Goal: Task Accomplishment & Management: Use online tool/utility

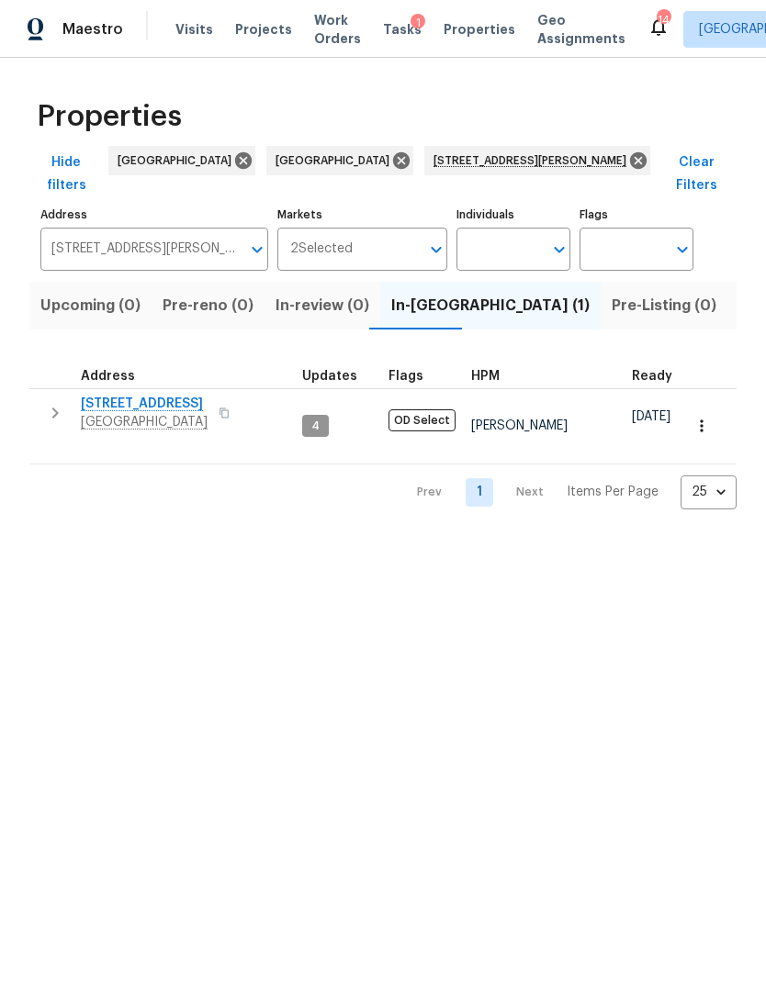
click at [392, 33] on span "Tasks" at bounding box center [402, 29] width 39 height 13
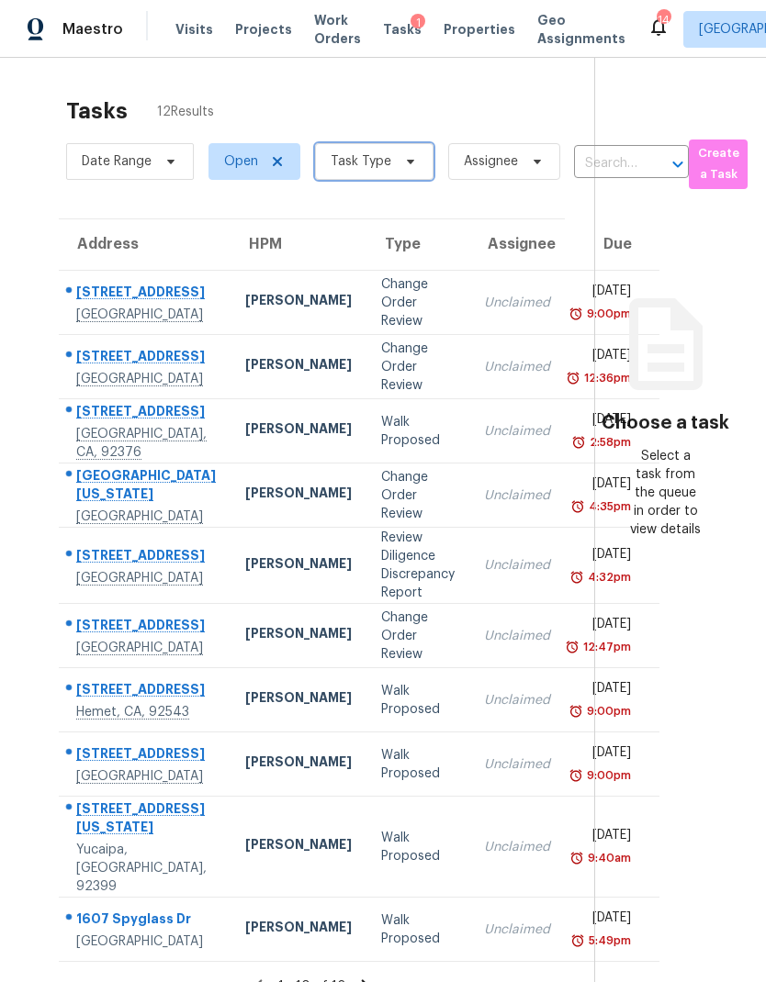
click at [355, 168] on span "Task Type" at bounding box center [360, 161] width 61 height 18
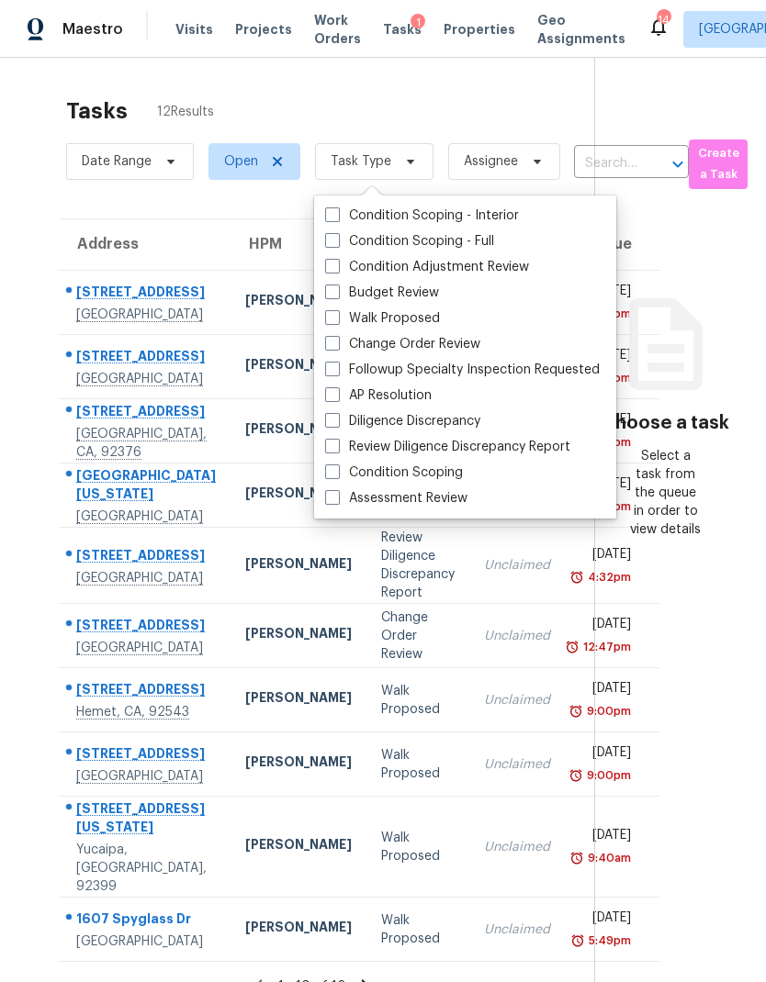
click at [328, 295] on span at bounding box center [332, 292] width 15 height 15
click at [328, 295] on input "Budget Review" at bounding box center [331, 290] width 12 height 12
checkbox input "true"
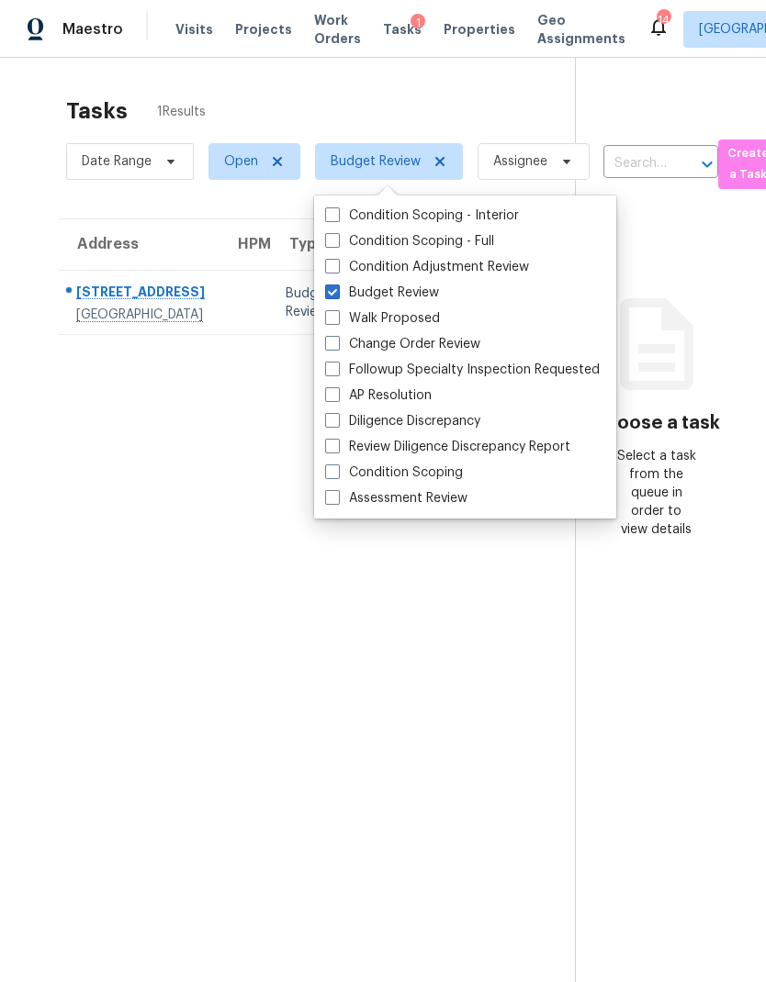
click at [98, 703] on section "Tasks 1 Results Date Range Open Budget Review Assignee ​ Create a Task Address …" at bounding box center [301, 563] width 545 height 953
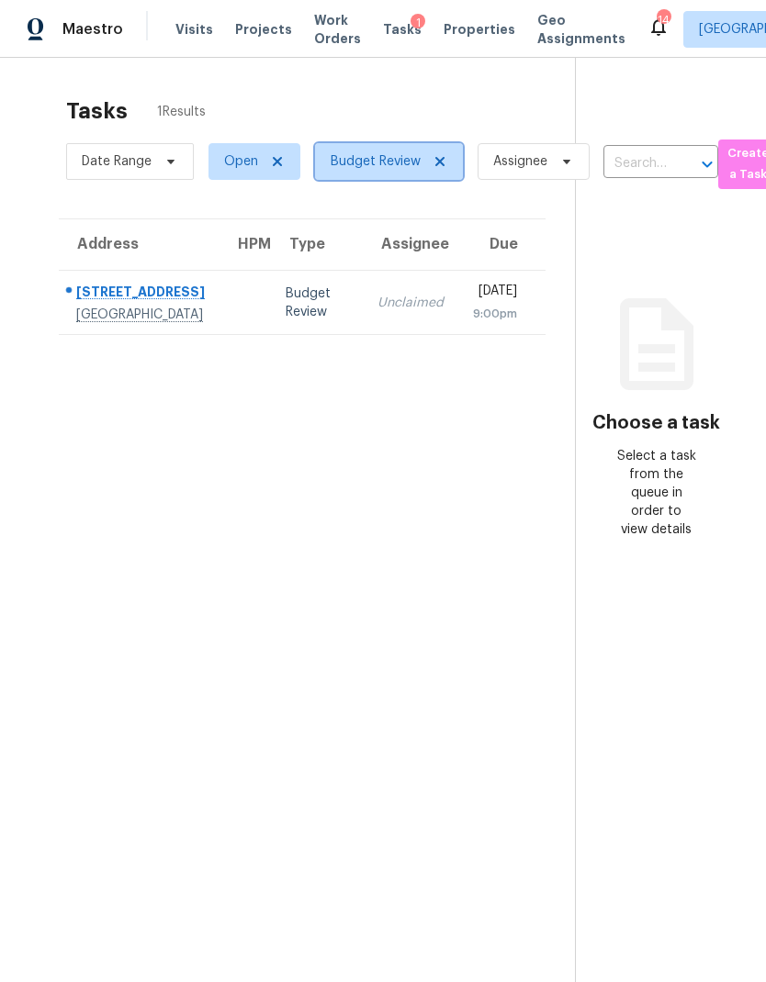
click at [386, 171] on span "Budget Review" at bounding box center [375, 161] width 90 height 18
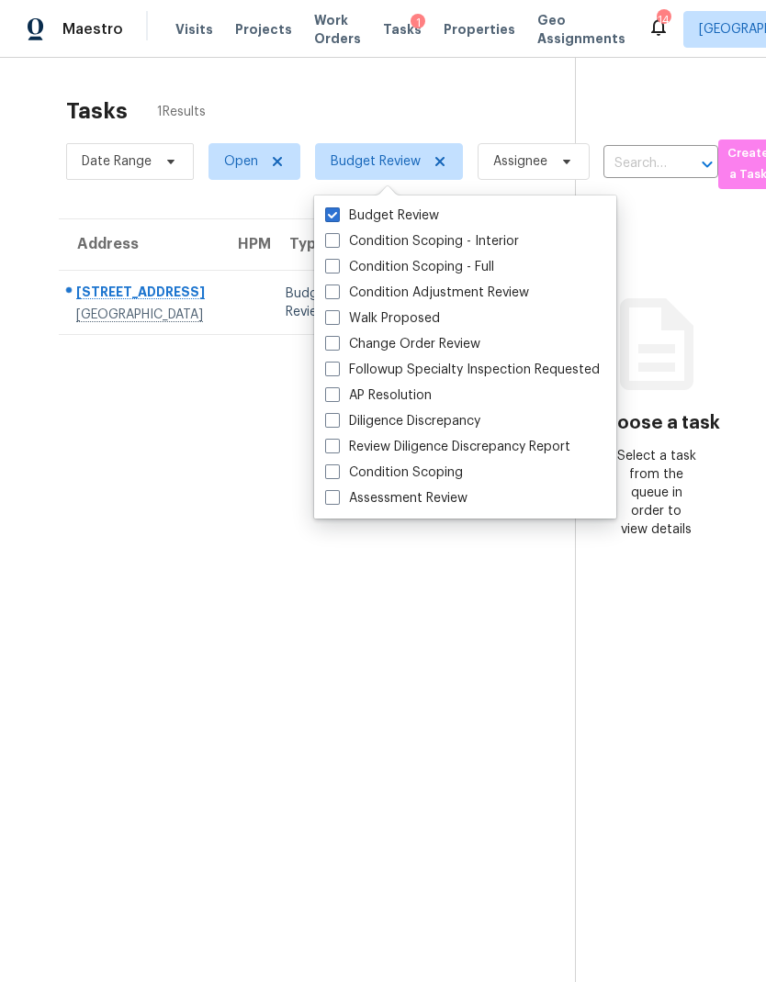
click at [333, 340] on span at bounding box center [332, 343] width 15 height 15
click at [333, 340] on input "Change Order Review" at bounding box center [331, 341] width 12 height 12
checkbox input "true"
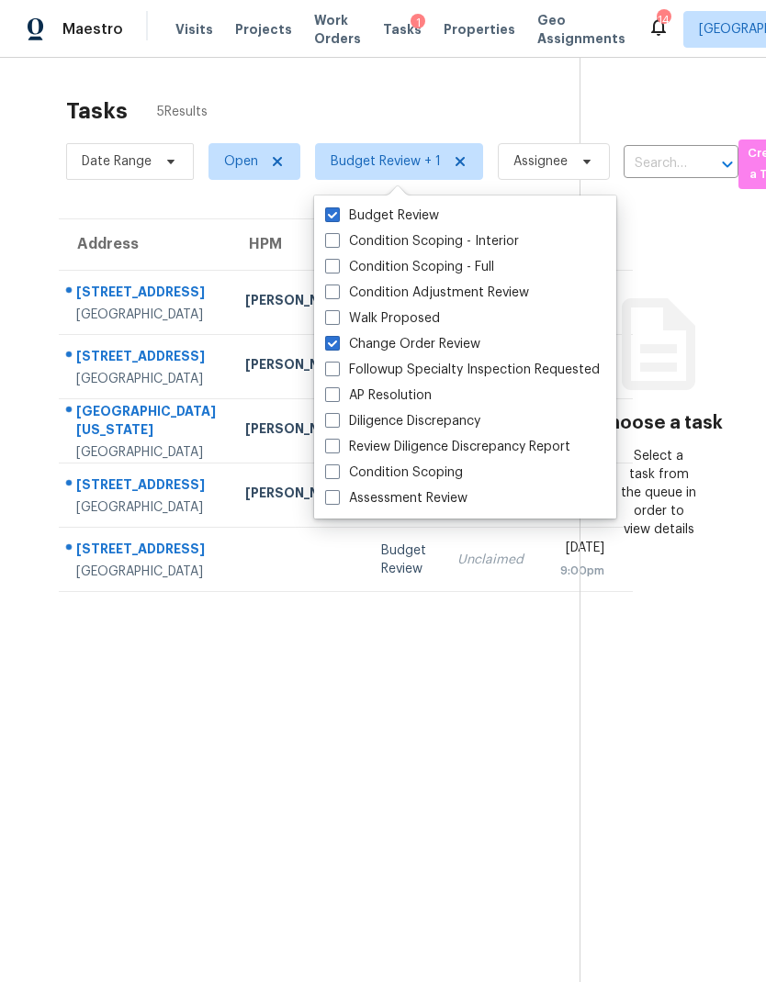
click at [331, 223] on label "Budget Review" at bounding box center [382, 216] width 114 height 18
click at [331, 218] on input "Budget Review" at bounding box center [331, 213] width 12 height 12
checkbox input "false"
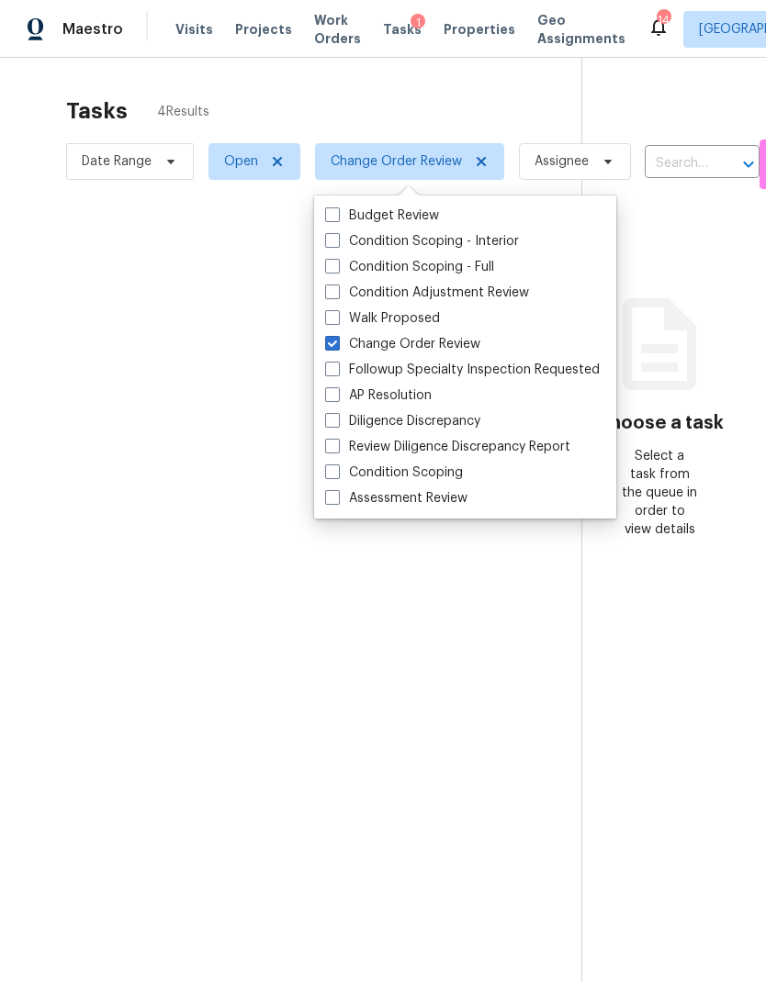
click at [327, 96] on div at bounding box center [383, 491] width 766 height 982
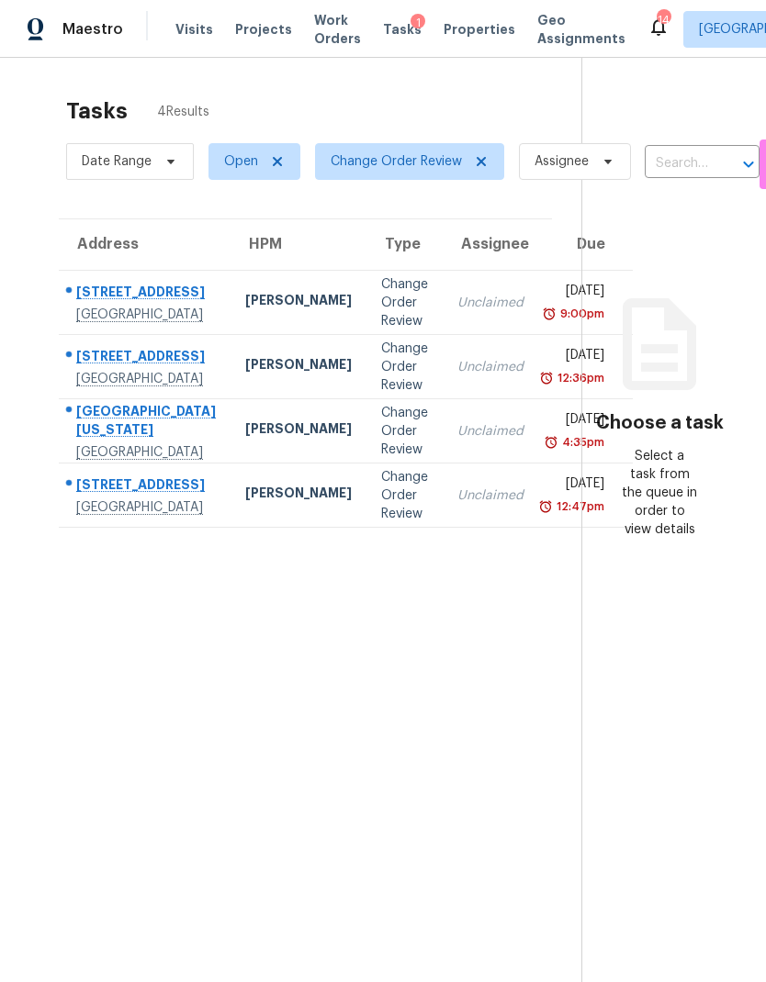
click at [245, 442] on div "[PERSON_NAME]" at bounding box center [298, 430] width 106 height 23
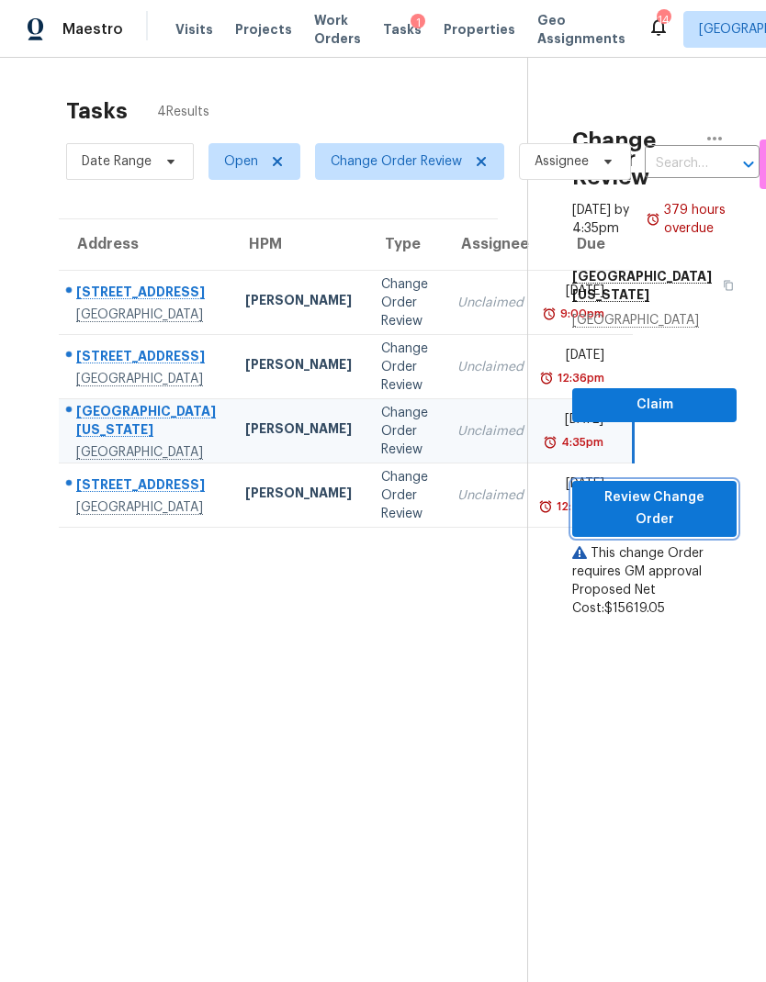
click at [687, 531] on span "Review Change Order" at bounding box center [654, 508] width 135 height 45
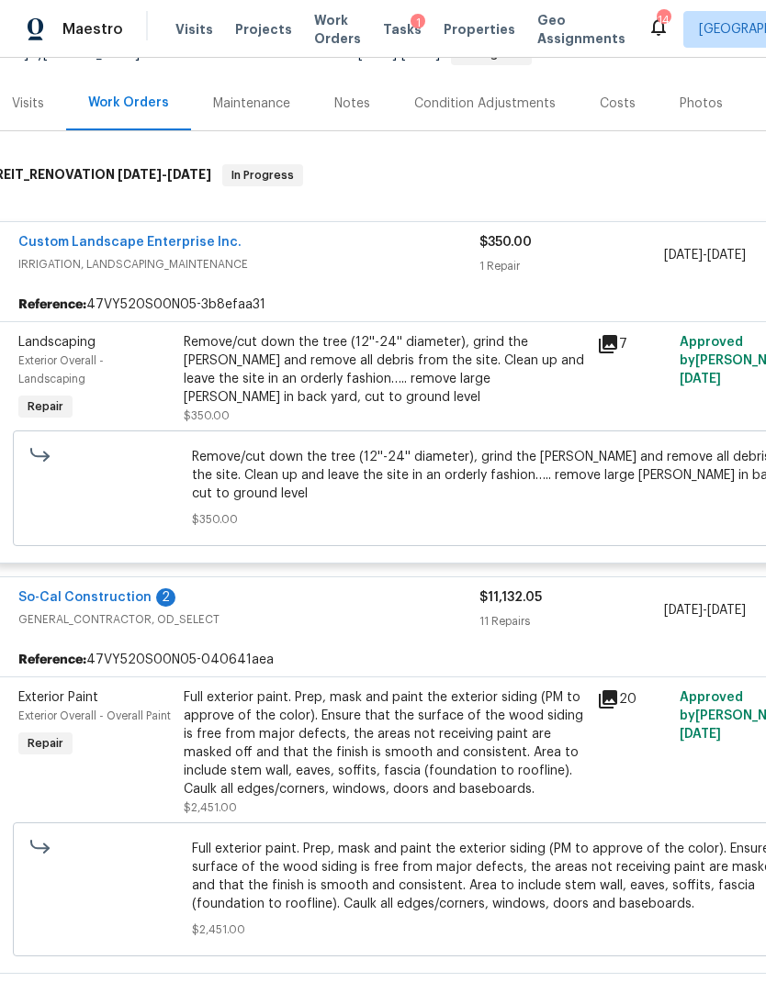
scroll to position [203, 10]
click at [409, 408] on div "Remove/cut down the tree (12''-24'' diameter), grind the [PERSON_NAME] and remo…" at bounding box center [385, 378] width 402 height 92
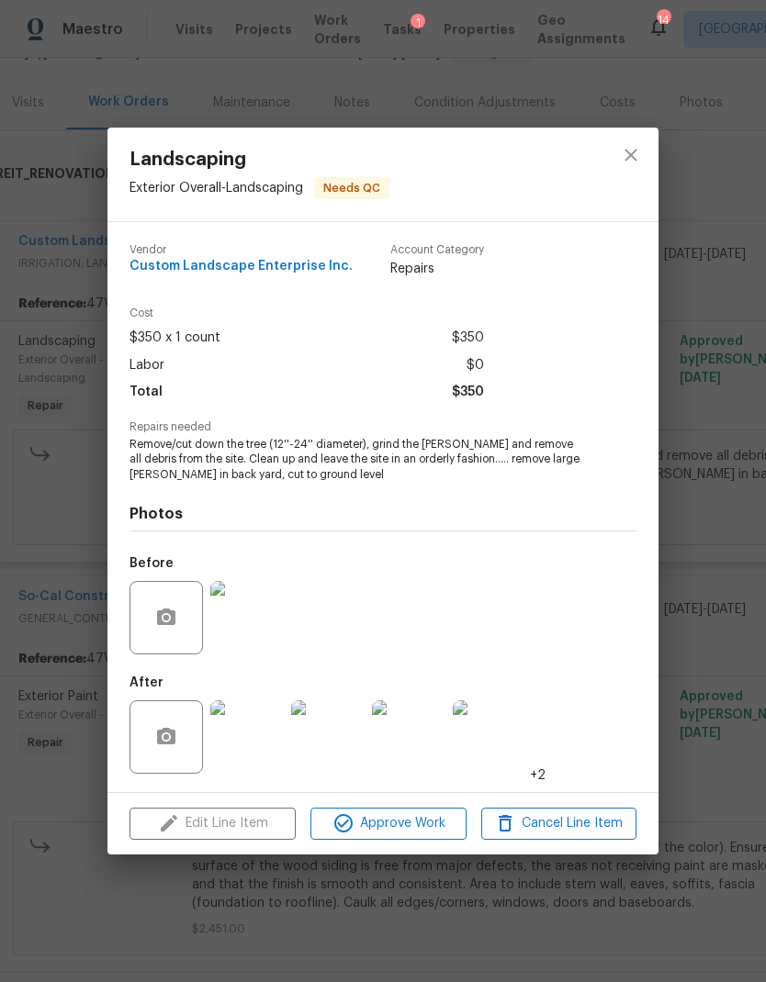
click at [230, 825] on div "Edit Line Item Approve Work Cancel Line Item" at bounding box center [382, 823] width 551 height 61
click at [635, 162] on icon "close" at bounding box center [631, 155] width 22 height 22
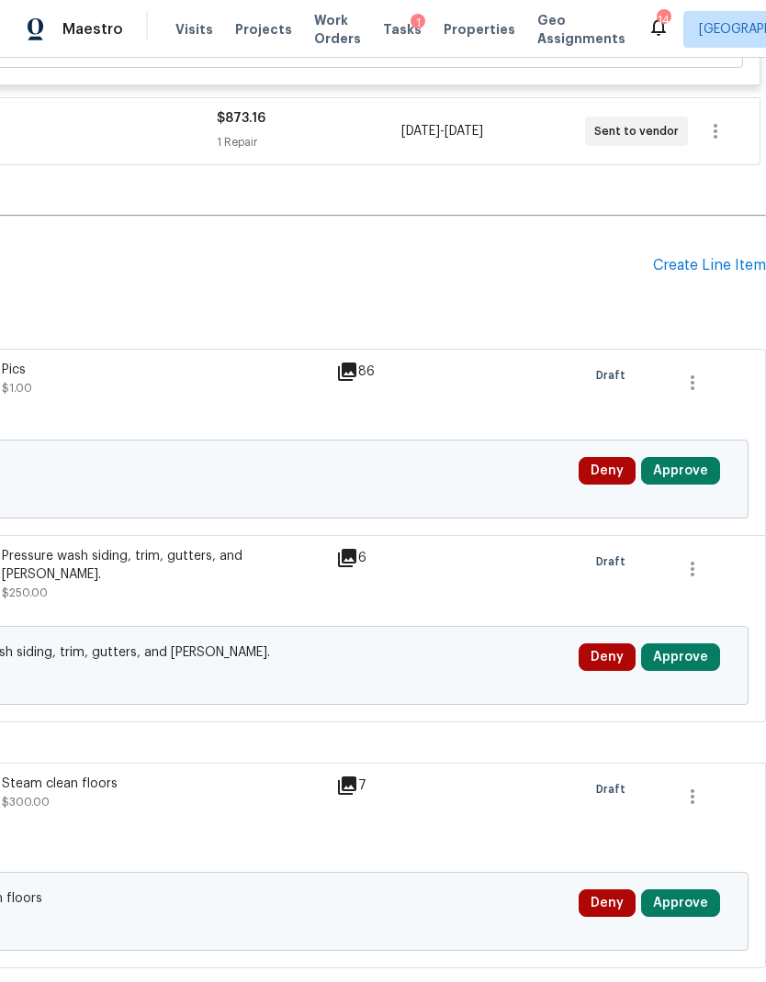
scroll to position [4083, 272]
click at [690, 458] on button "Approve" at bounding box center [680, 472] width 79 height 28
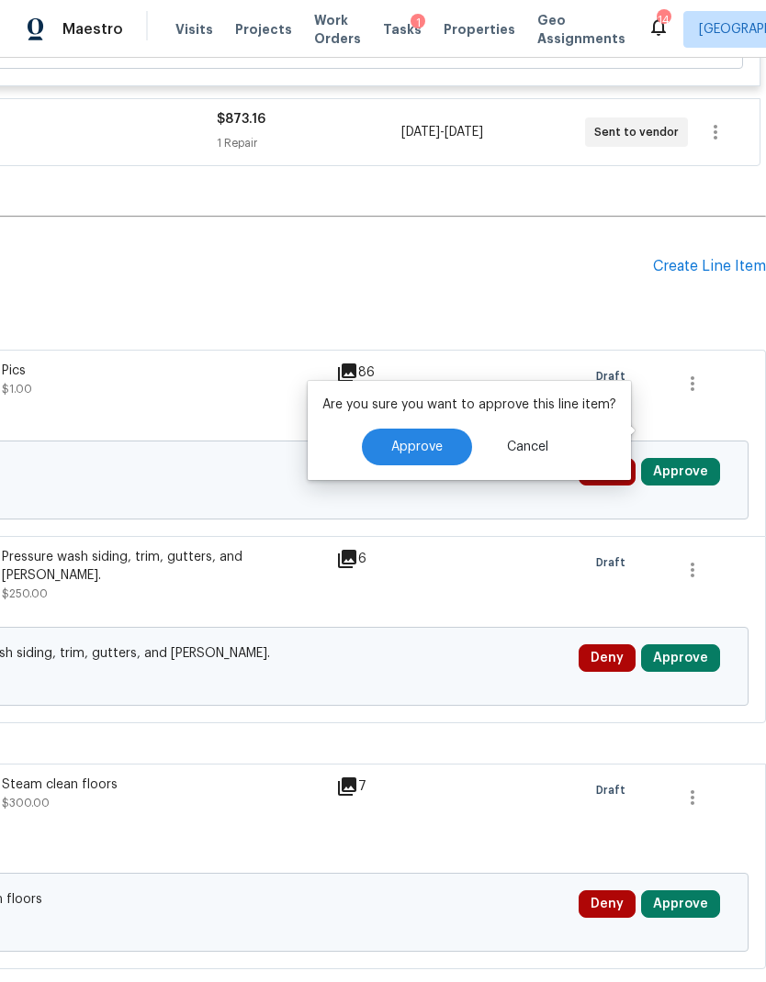
click at [428, 439] on button "Approve" at bounding box center [417, 447] width 110 height 37
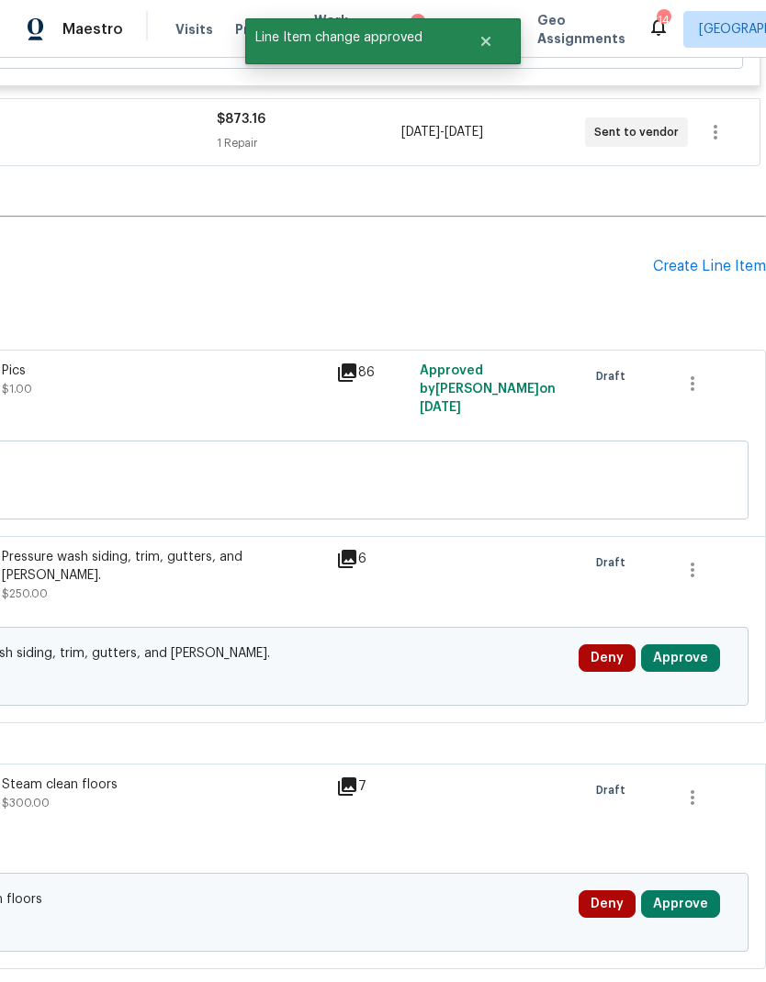
click at [698, 644] on button "Approve" at bounding box center [680, 658] width 79 height 28
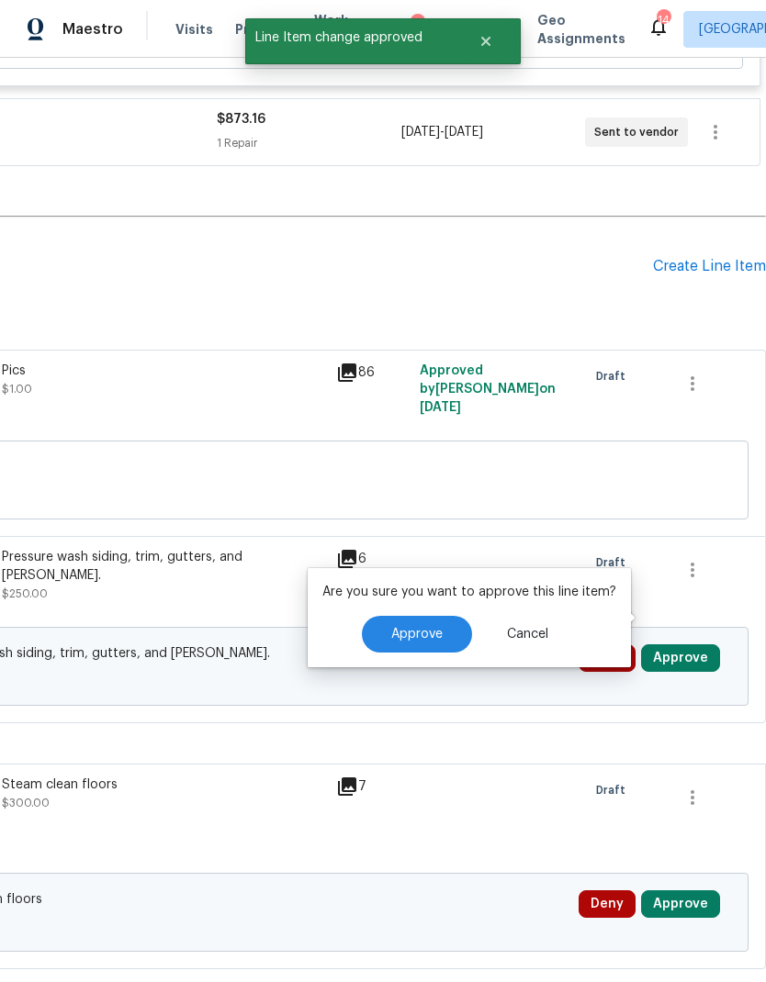
click at [414, 628] on span "Approve" at bounding box center [416, 635] width 51 height 14
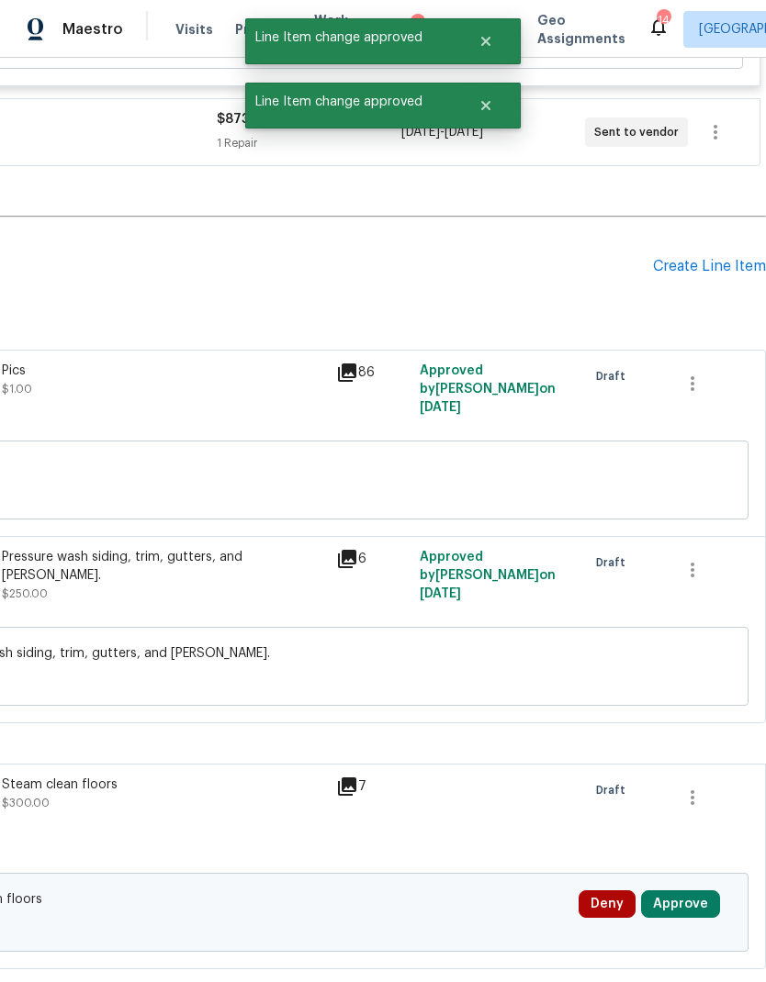
click at [688, 890] on button "Approve" at bounding box center [680, 904] width 79 height 28
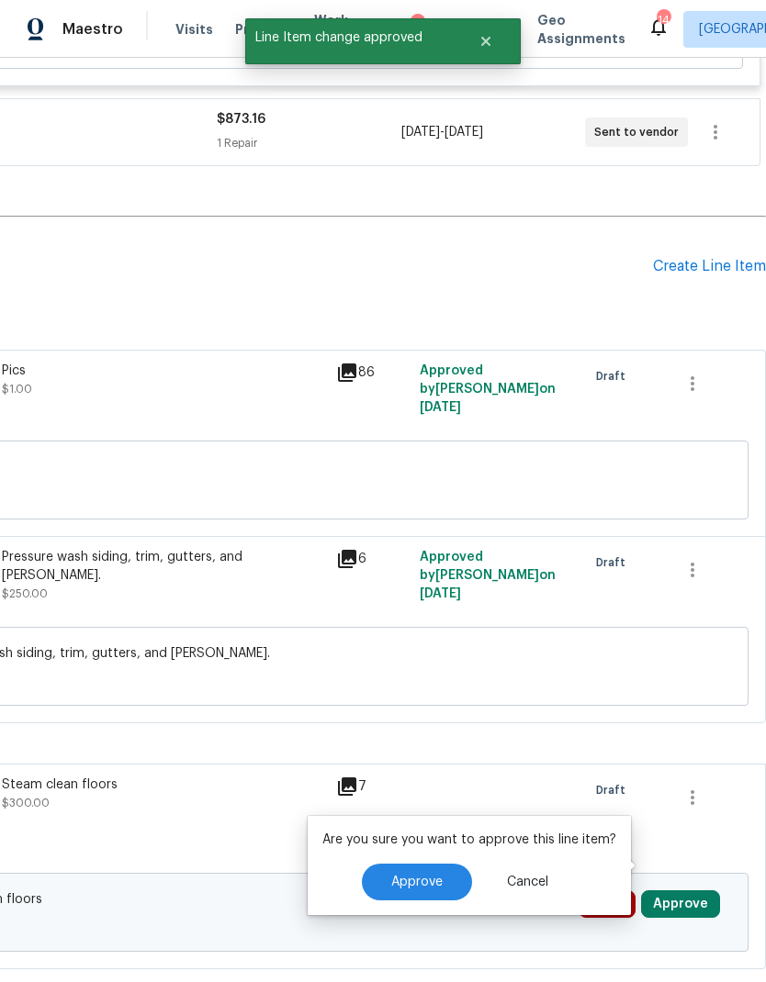
click at [429, 871] on button "Approve" at bounding box center [417, 882] width 110 height 37
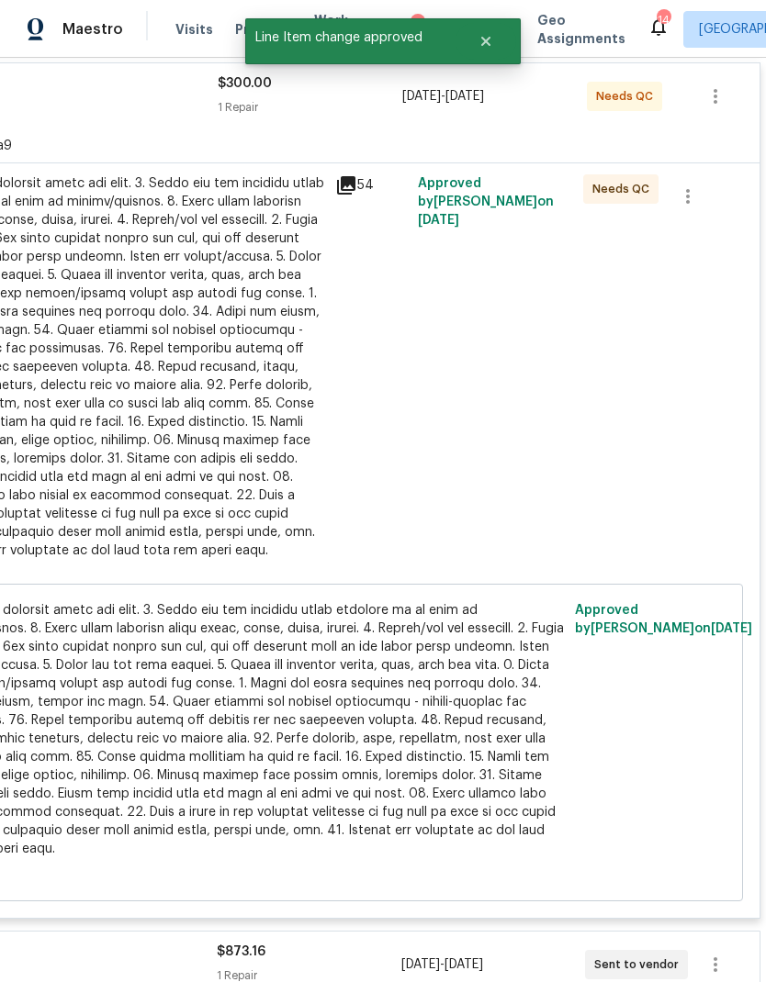
scroll to position [3248, 272]
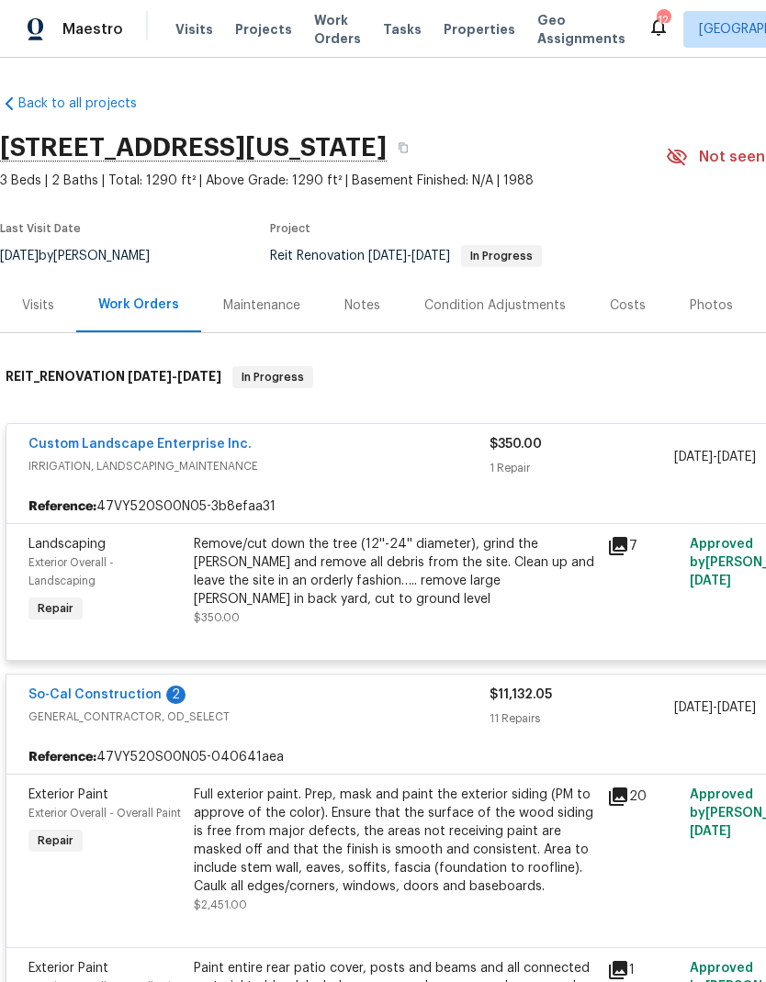
click at [371, 609] on div "Remove/cut down the tree (12''-24'' diameter), grind the [PERSON_NAME] and remo…" at bounding box center [395, 581] width 402 height 92
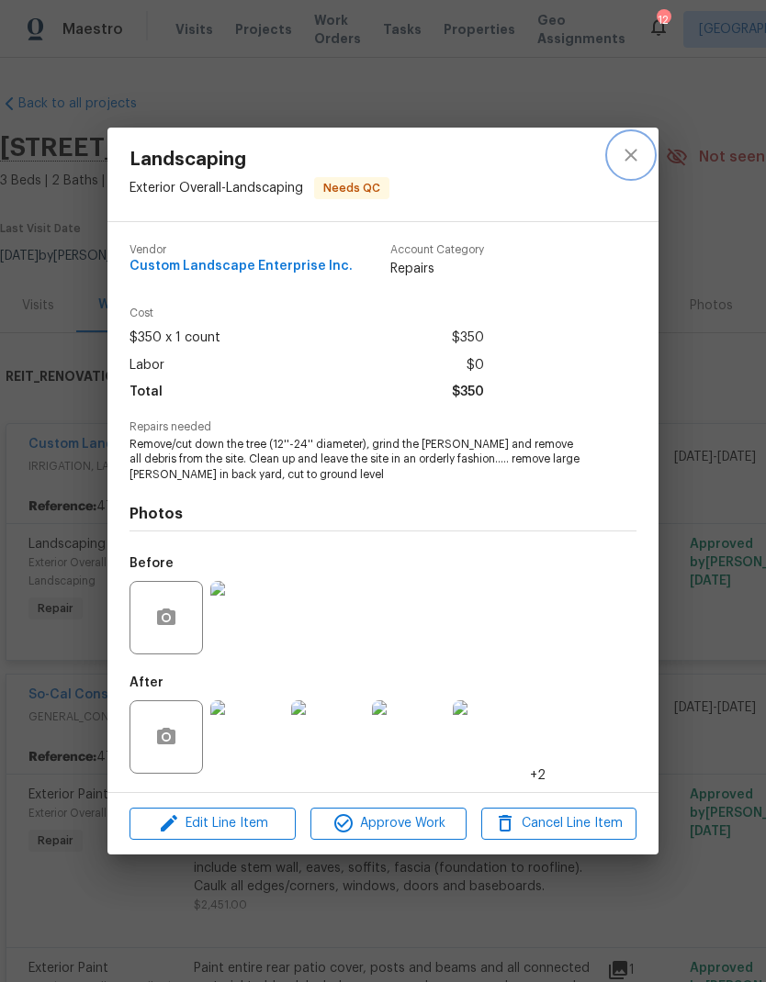
click at [640, 161] on icon "close" at bounding box center [631, 155] width 22 height 22
